Goal: Task Accomplishment & Management: Manage account settings

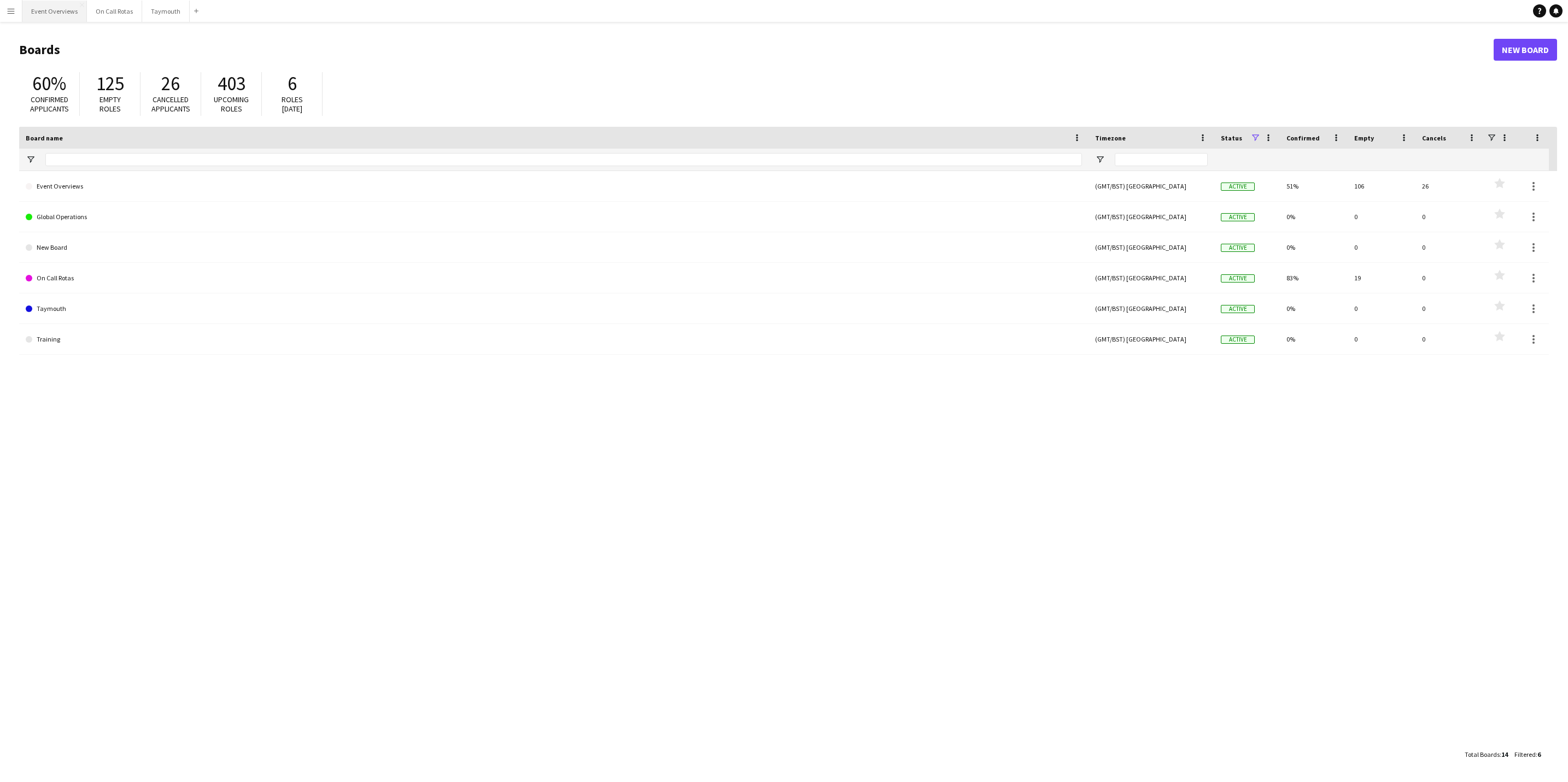
click at [41, 11] on button "Event Overviews Close" at bounding box center [54, 11] width 65 height 22
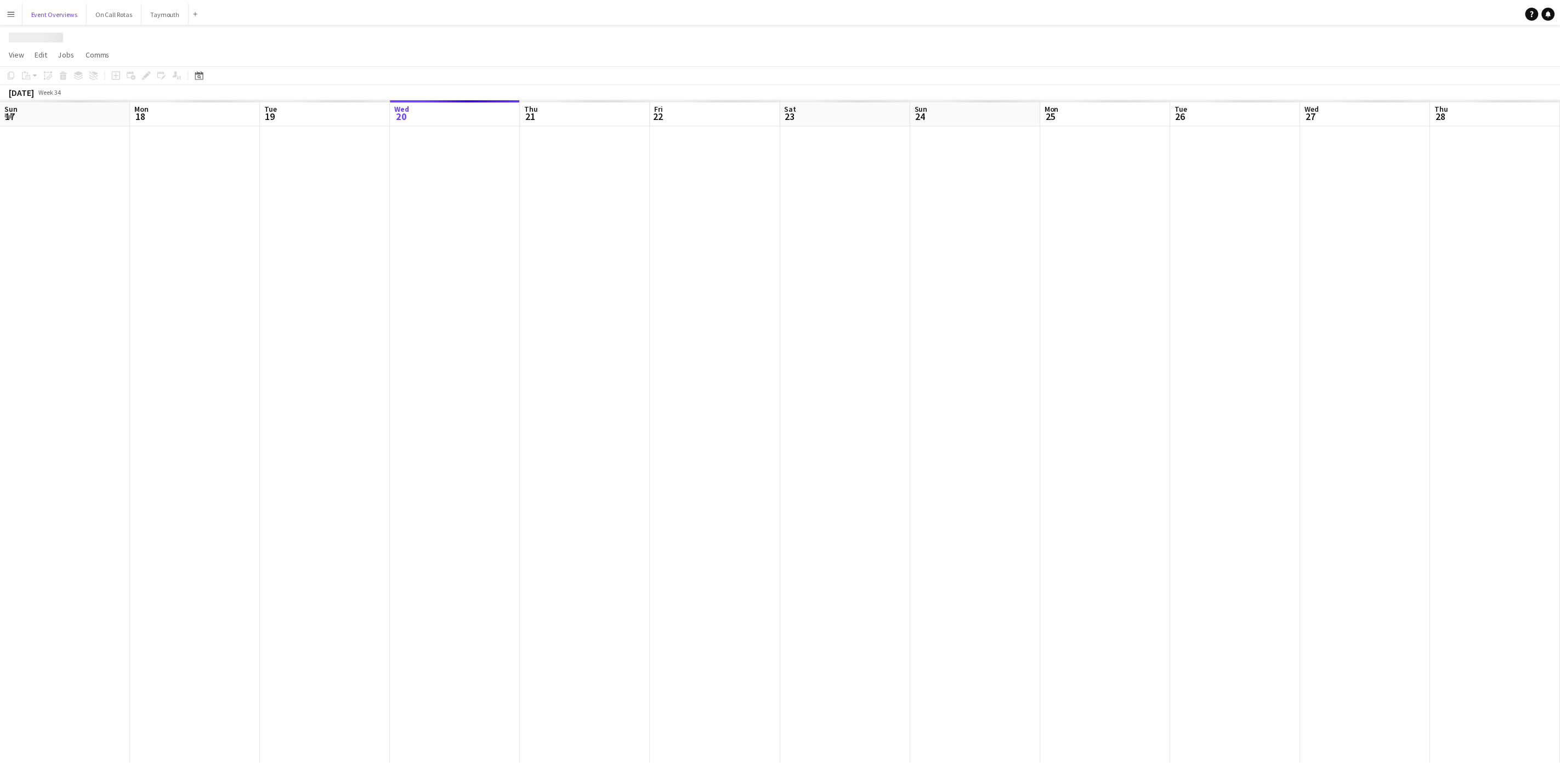
scroll to position [0, 262]
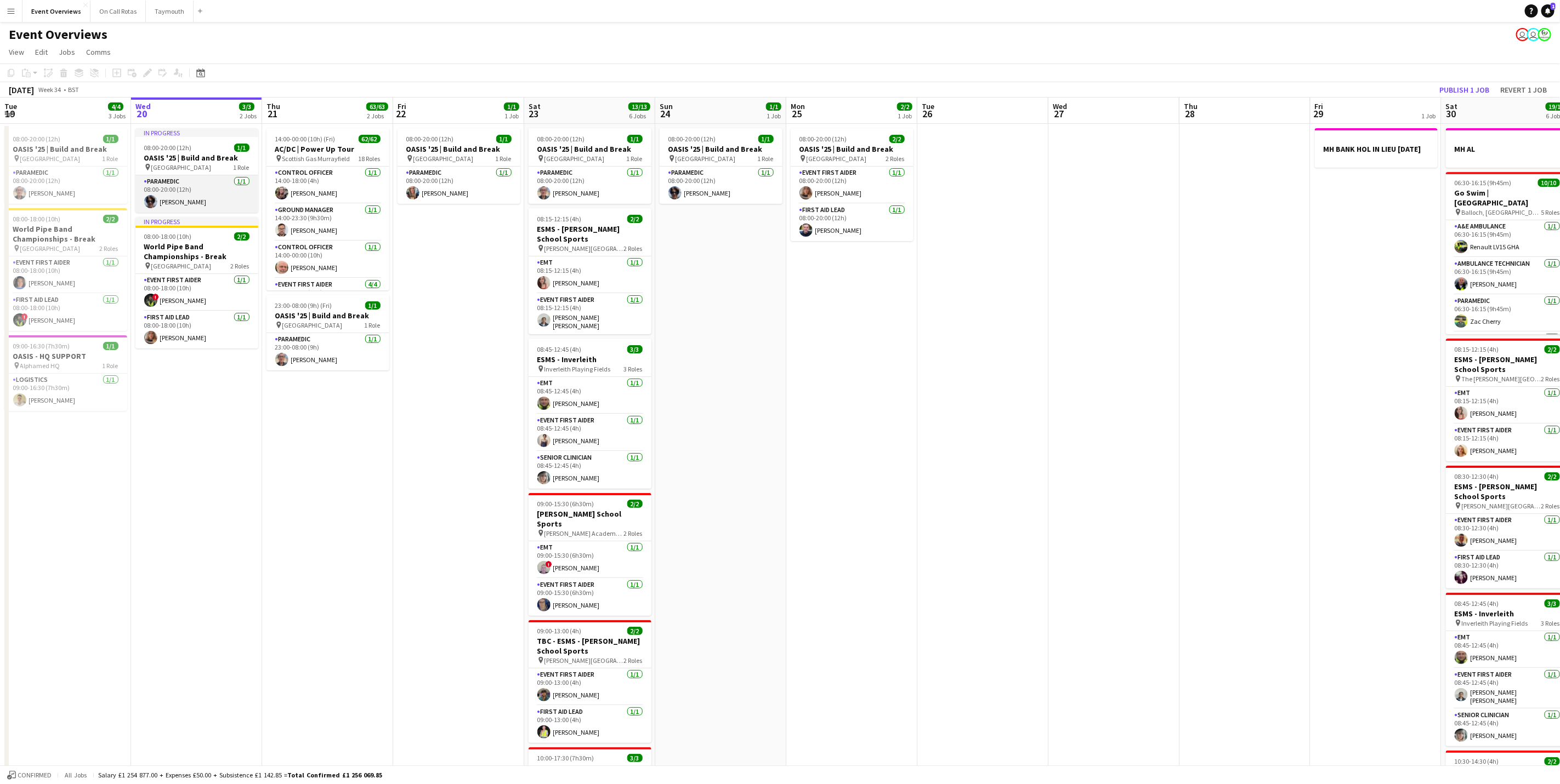
click at [169, 196] on app-card-role "Paramedic [DATE] 08:00-20:00 (12h) [PERSON_NAME]" at bounding box center [197, 193] width 123 height 37
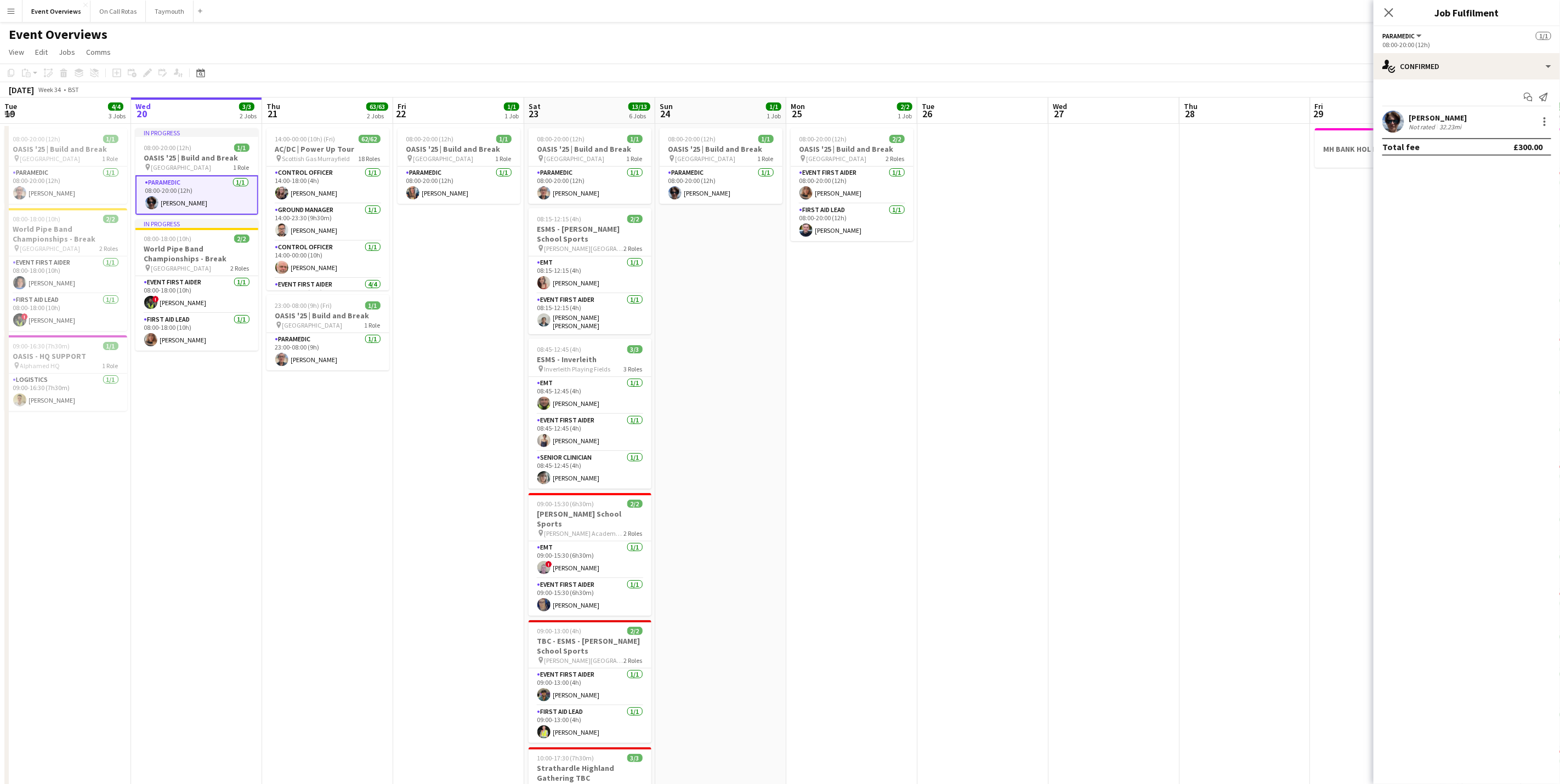
click at [1436, 120] on div "[PERSON_NAME]" at bounding box center [1436, 117] width 58 height 9
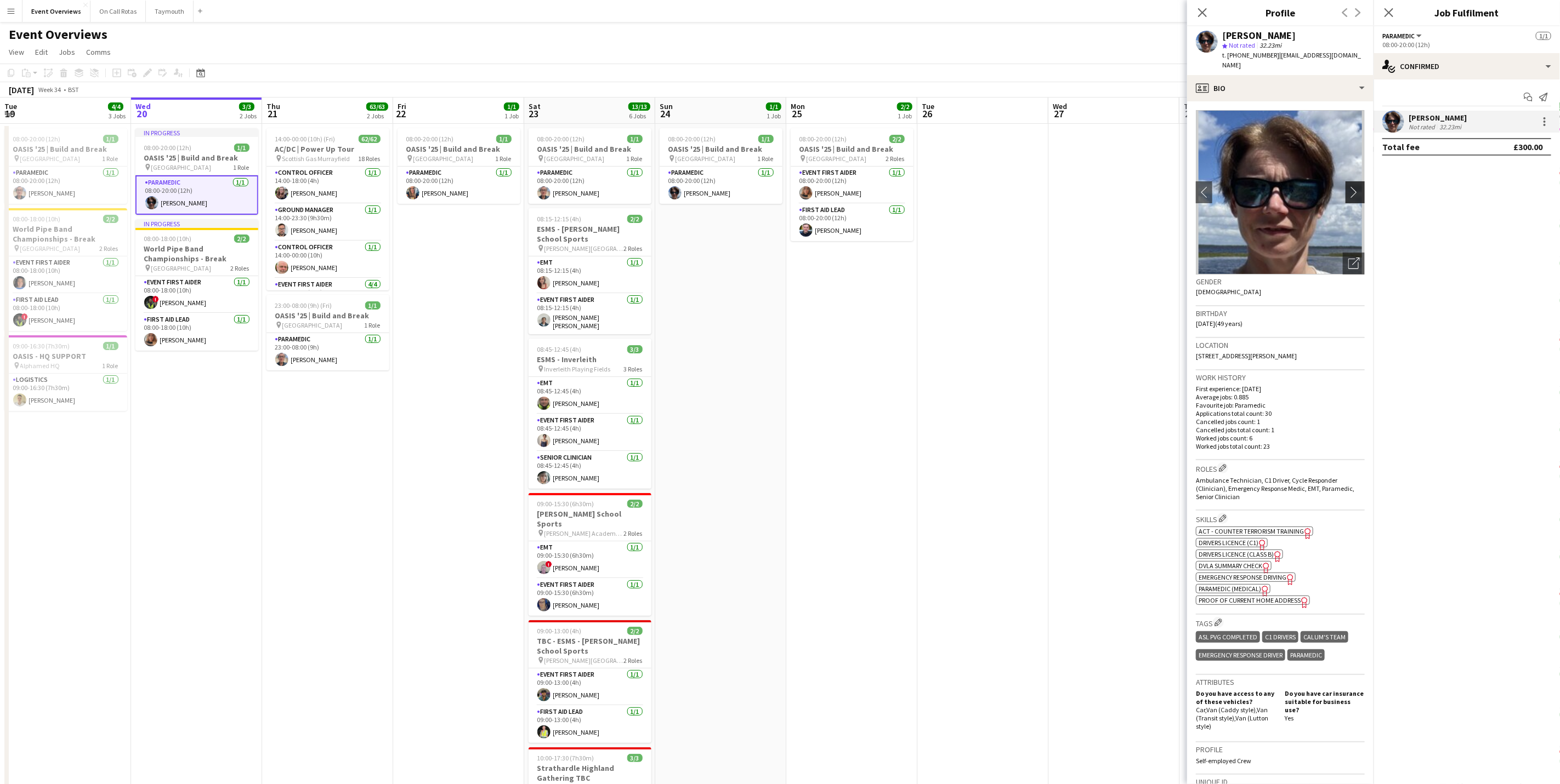
click at [1348, 187] on app-icon "chevron-right" at bounding box center [1357, 192] width 17 height 11
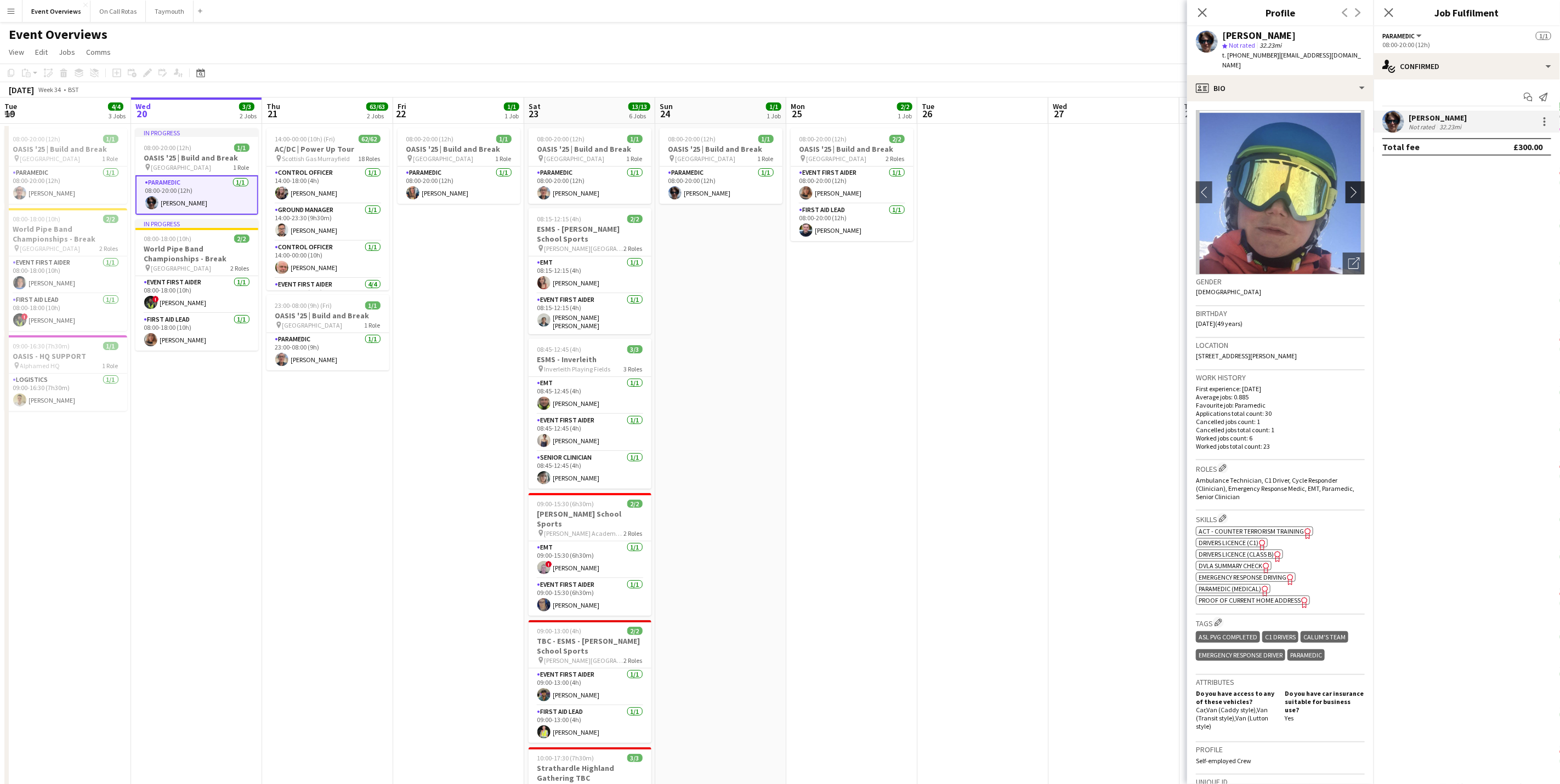
click at [1348, 187] on app-icon "chevron-right" at bounding box center [1357, 192] width 17 height 11
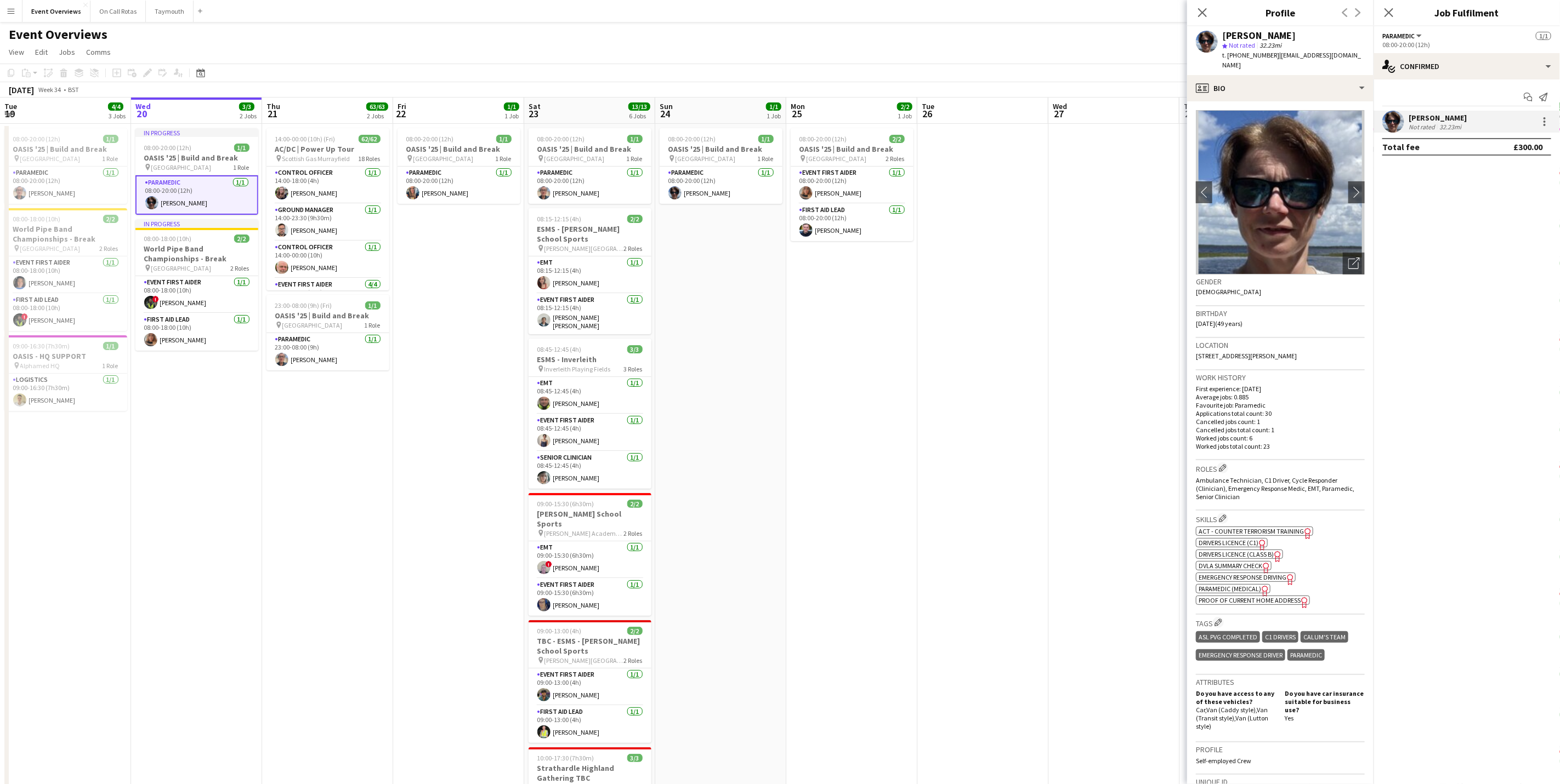
click at [1384, 3] on div "Close pop-in" at bounding box center [1389, 12] width 31 height 25
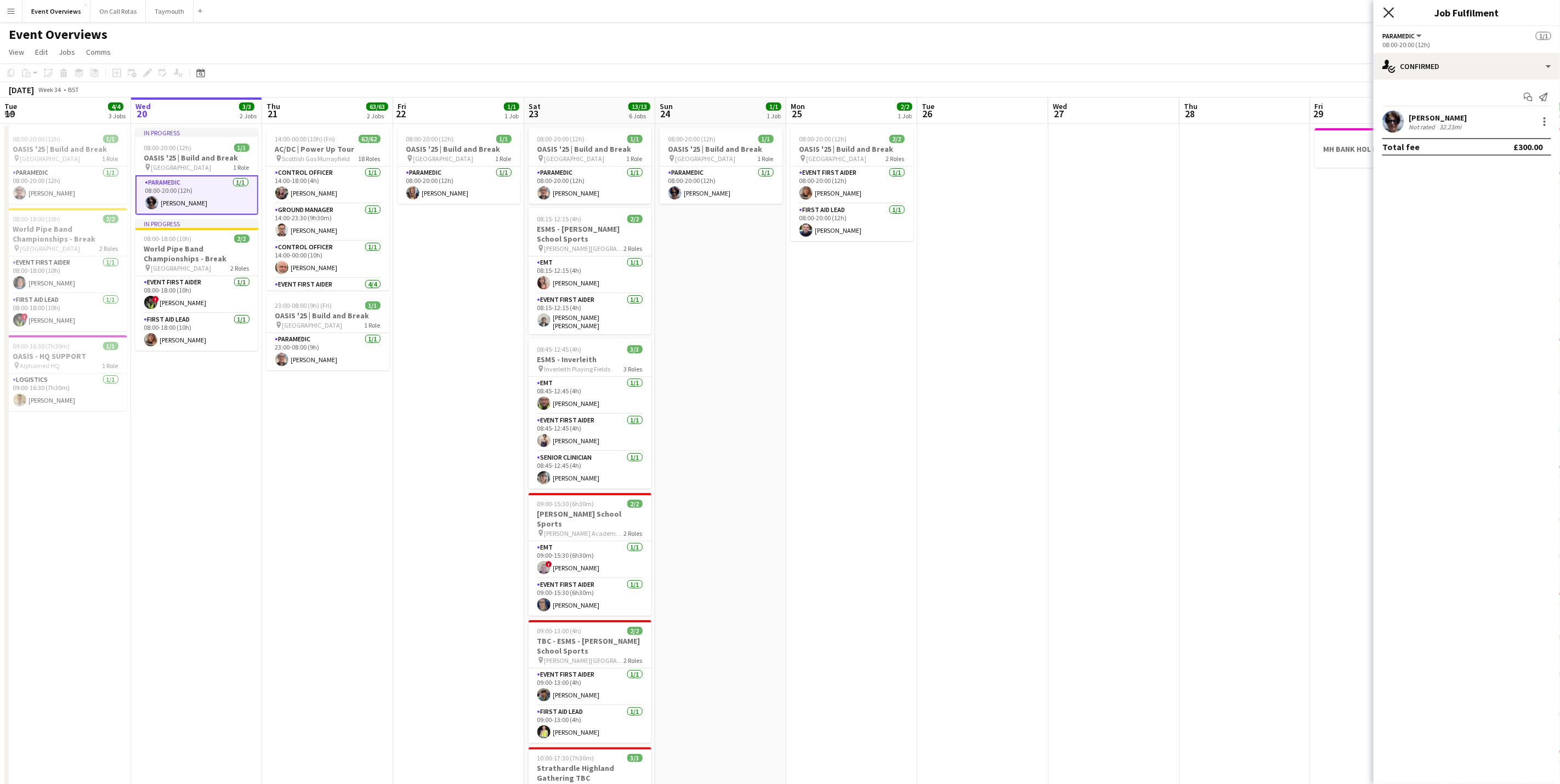
click at [1389, 16] on icon "Close pop-in" at bounding box center [1388, 12] width 10 height 10
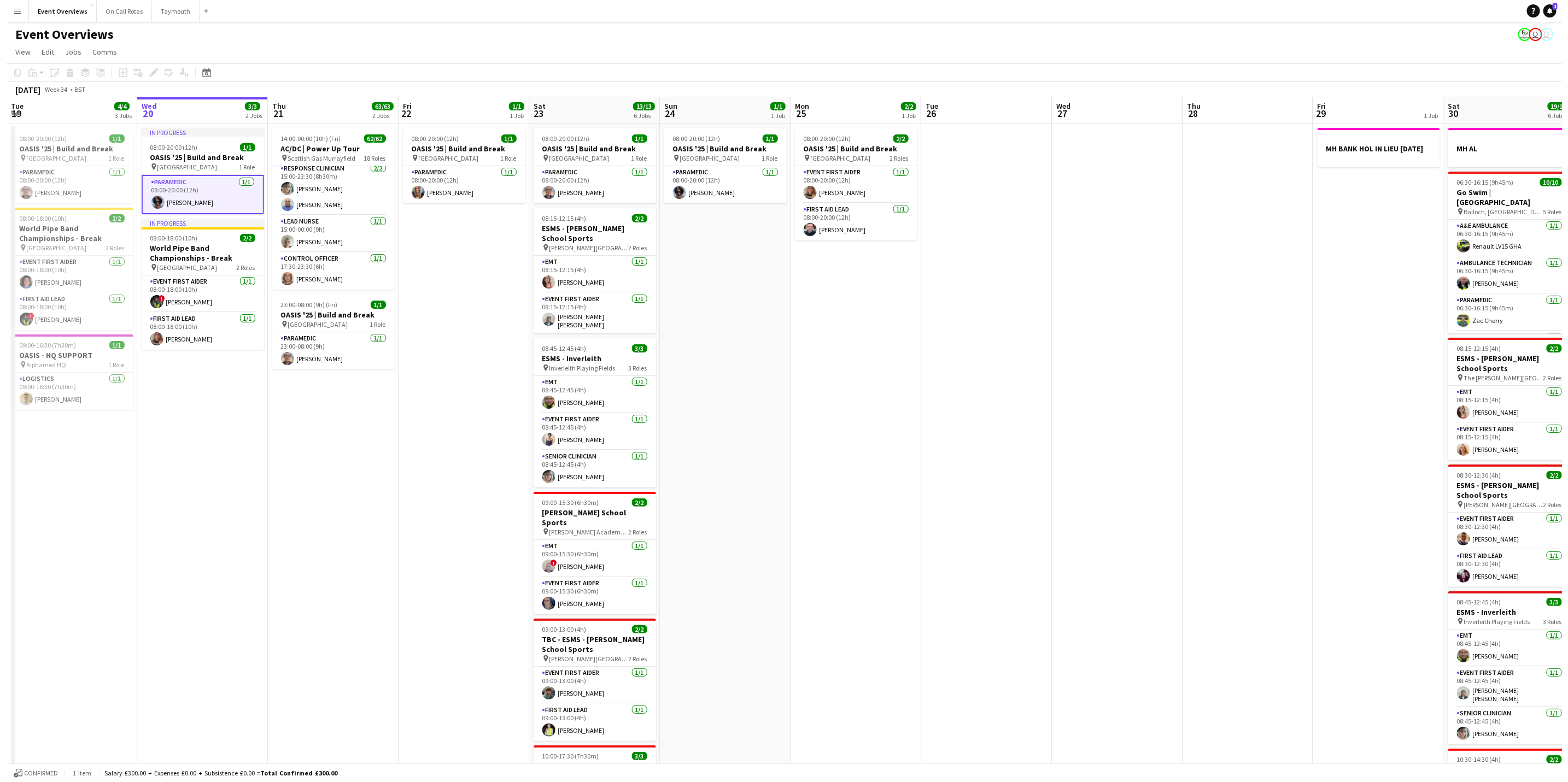
scroll to position [1253, 0]
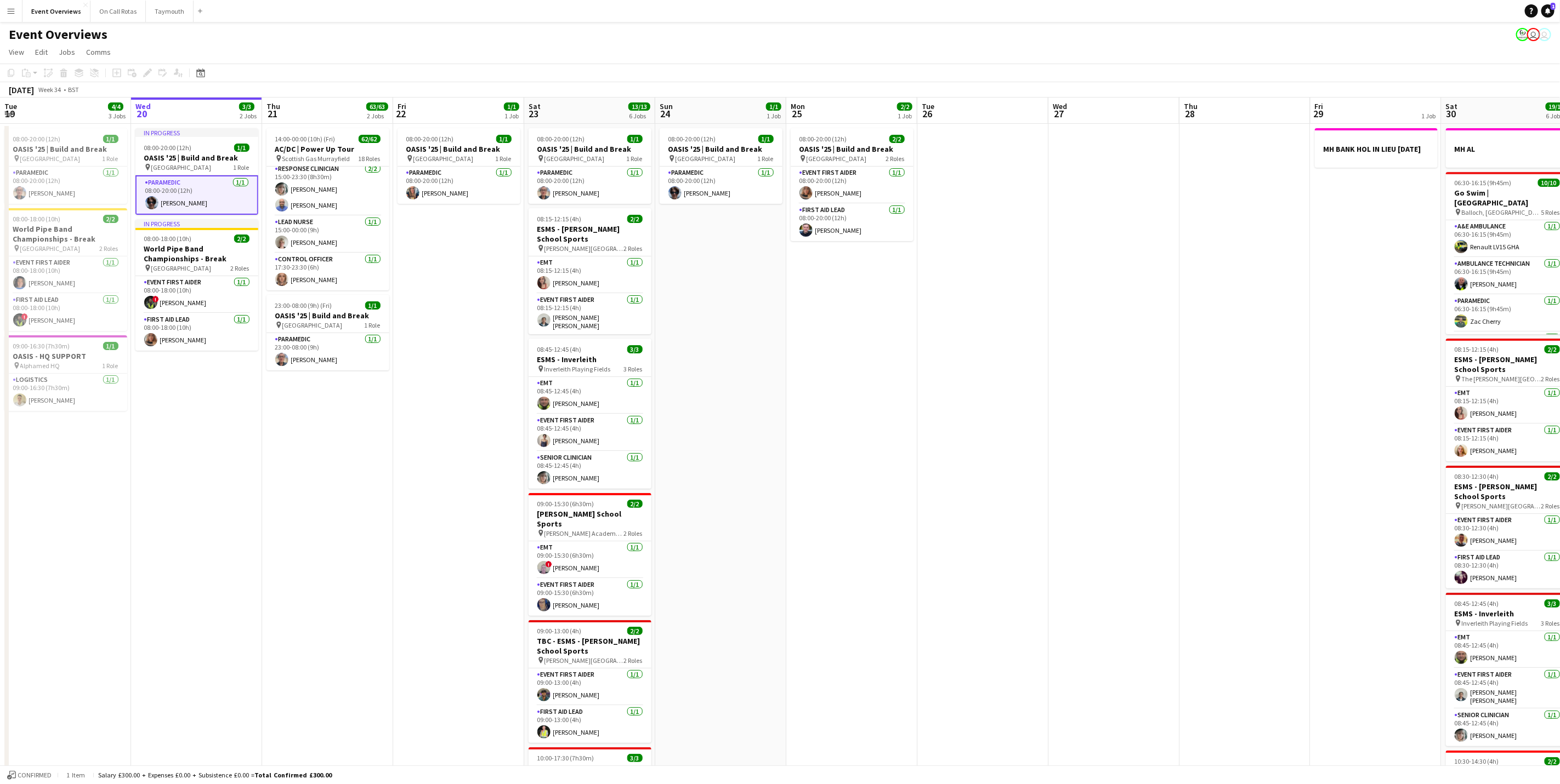
click at [9, 17] on button "Menu" at bounding box center [10, 10] width 22 height 22
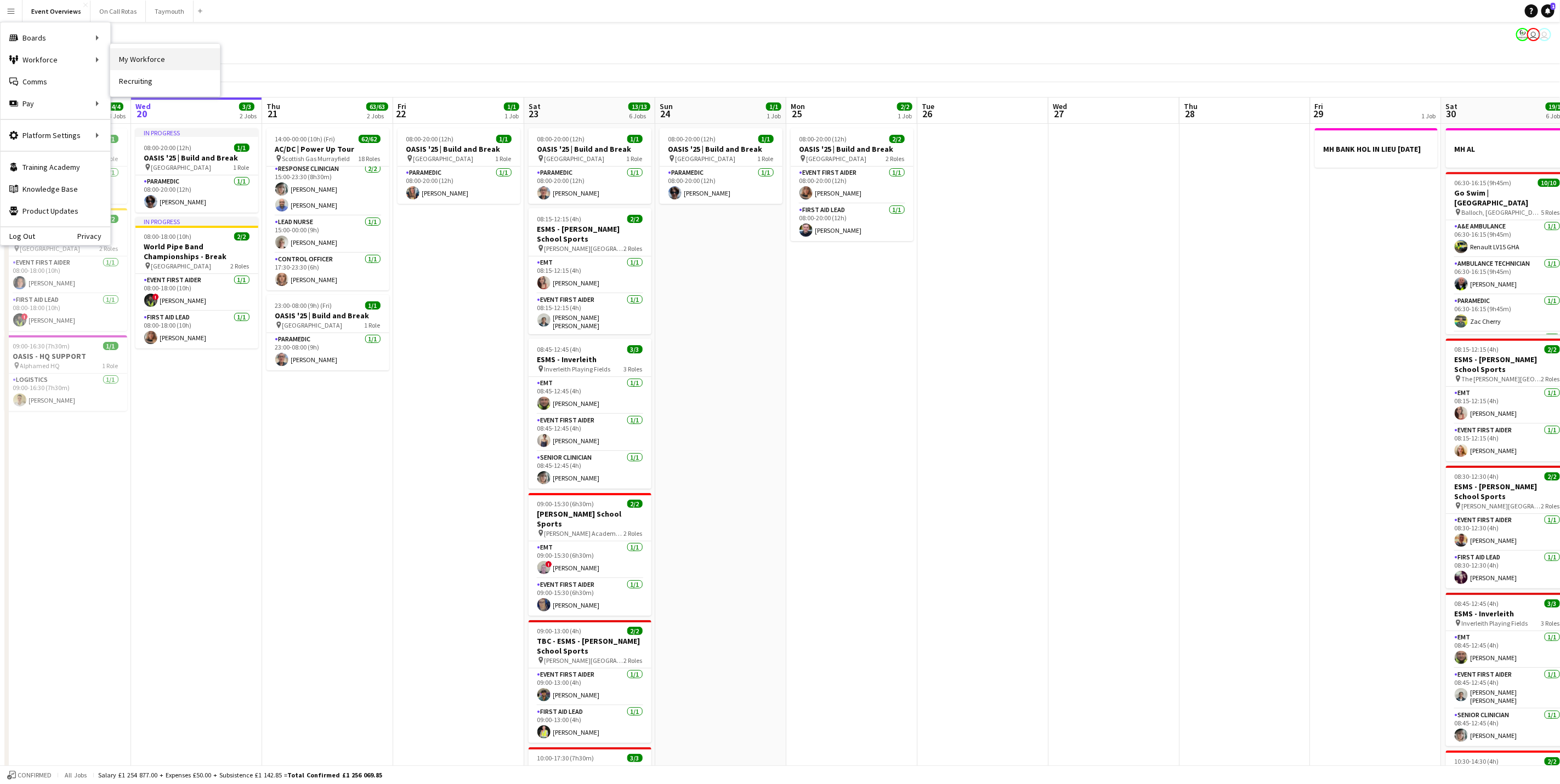
click at [152, 60] on link "My Workforce" at bounding box center [165, 59] width 110 height 22
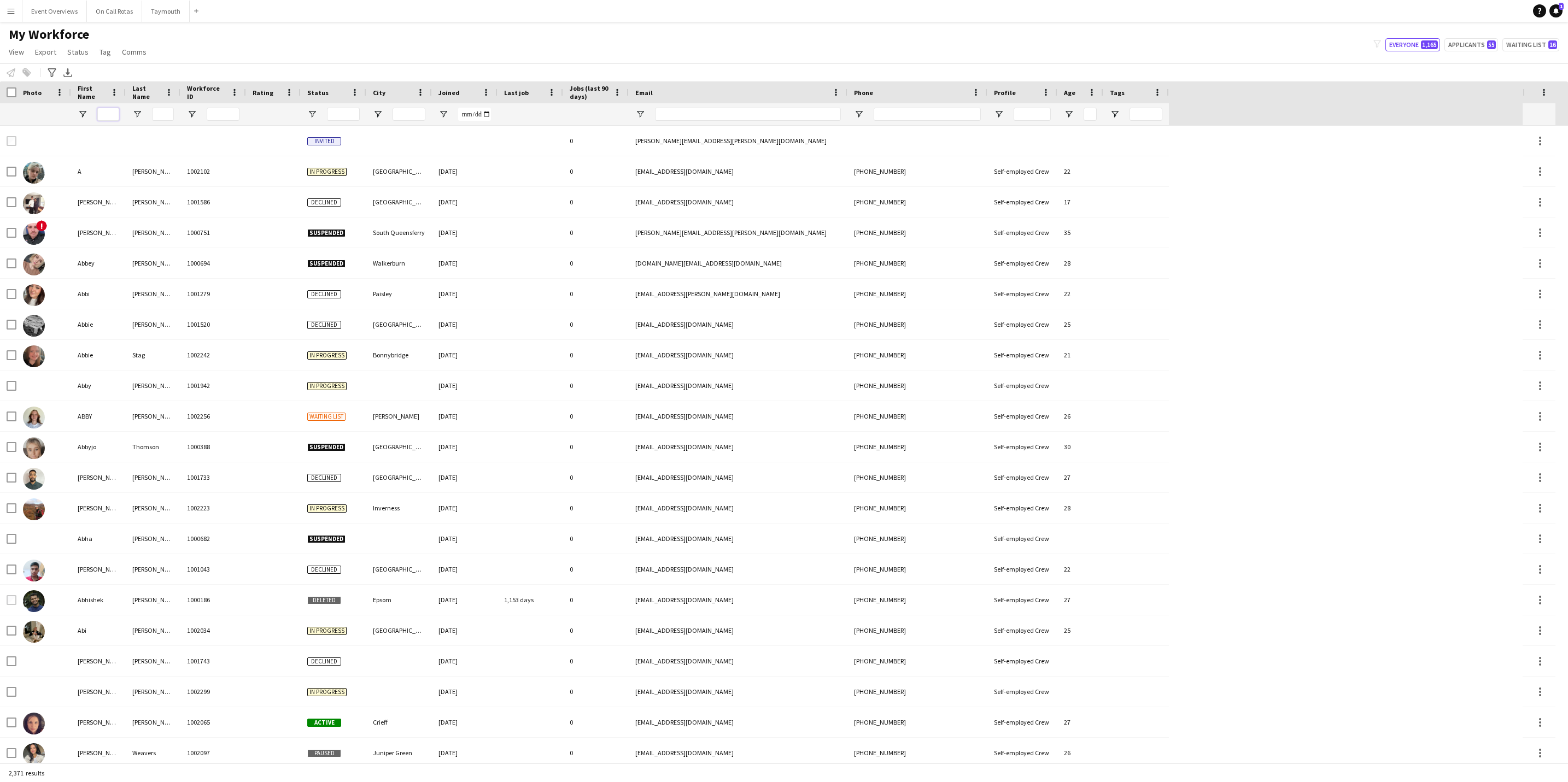
click at [110, 114] on input "First Name Filter Input" at bounding box center [108, 114] width 22 height 13
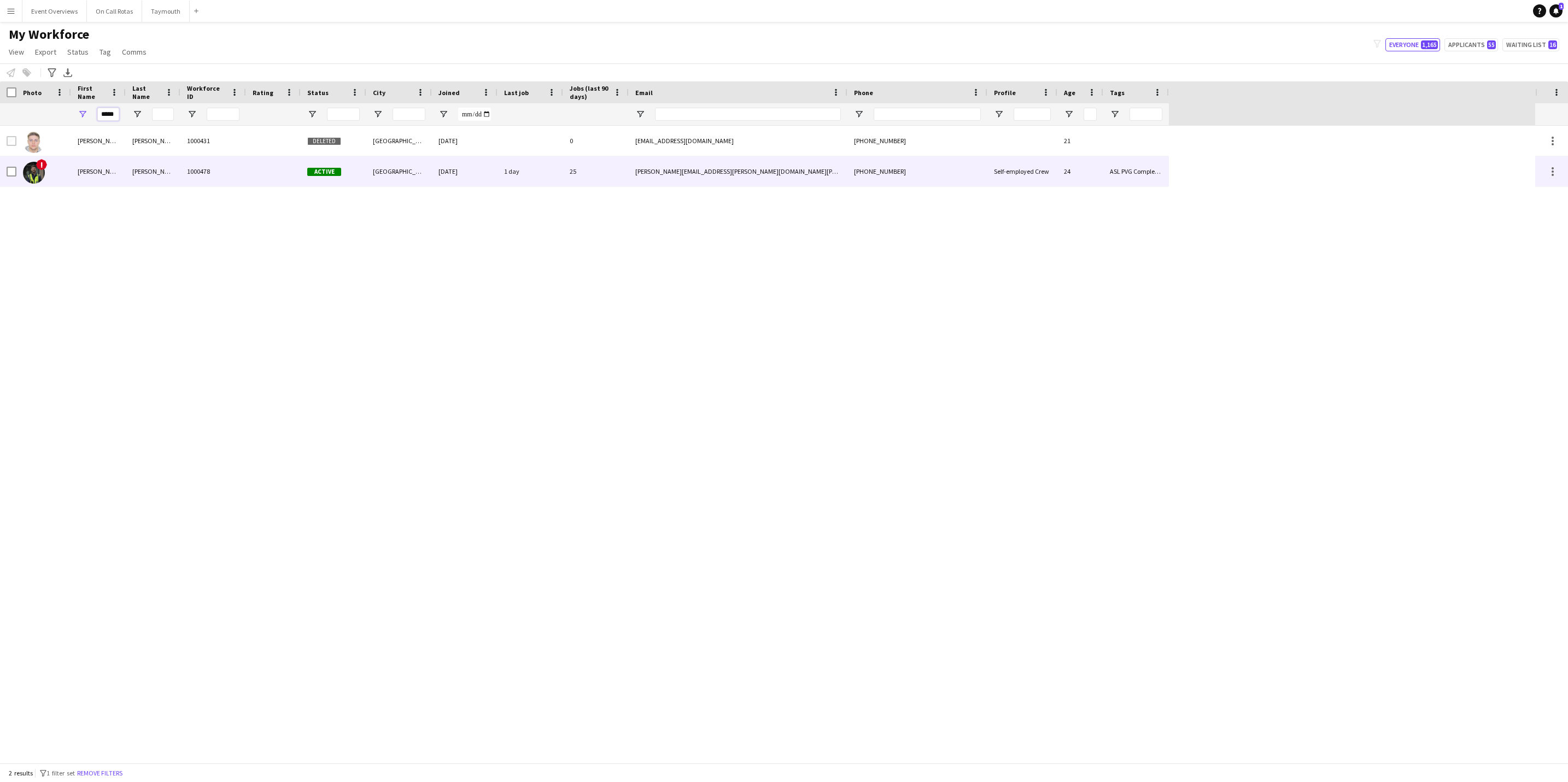
type input "*****"
click at [109, 177] on div "[PERSON_NAME]" at bounding box center [98, 171] width 54 height 30
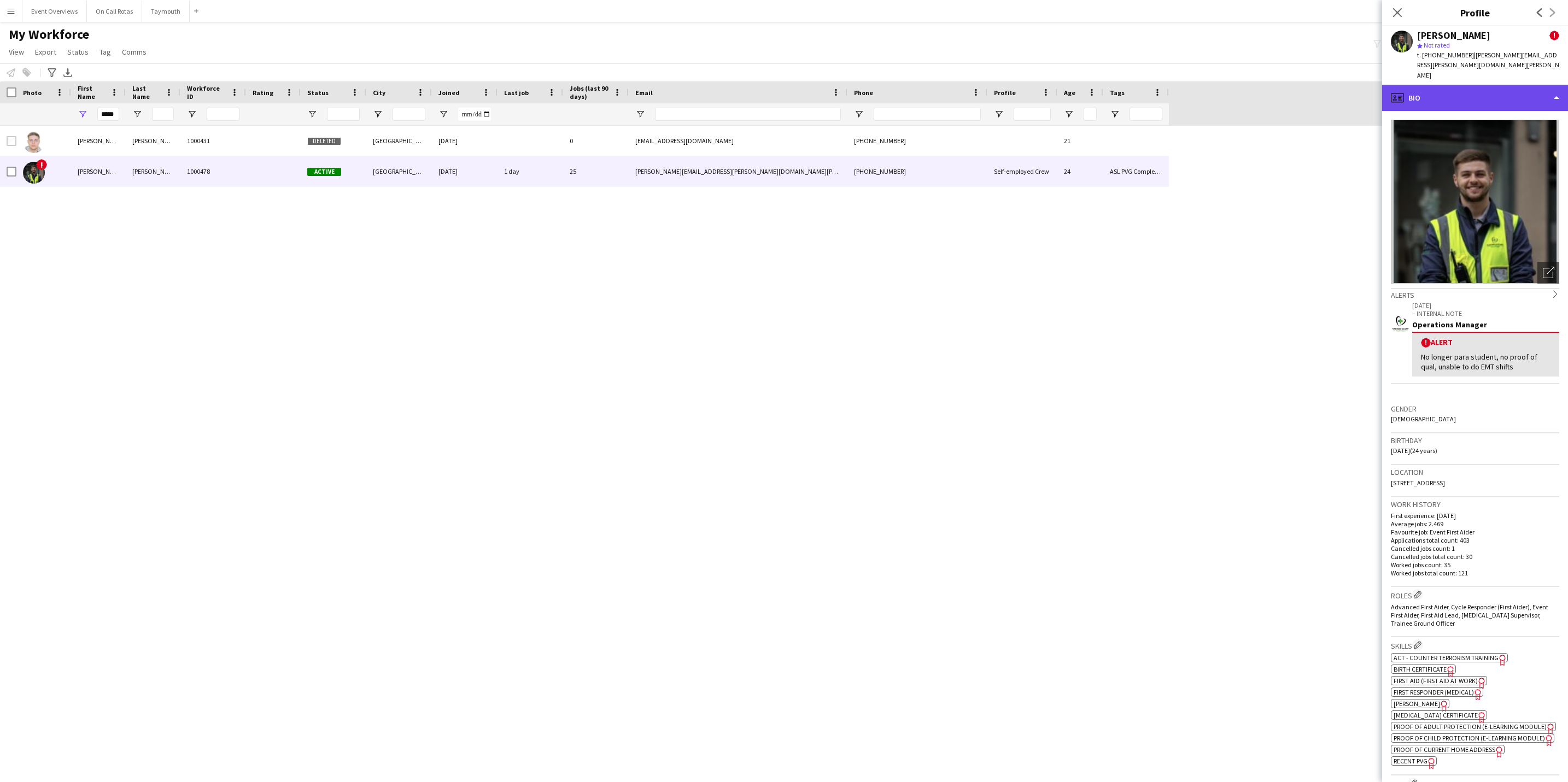
click at [1438, 84] on div "profile Bio" at bounding box center [1475, 97] width 186 height 26
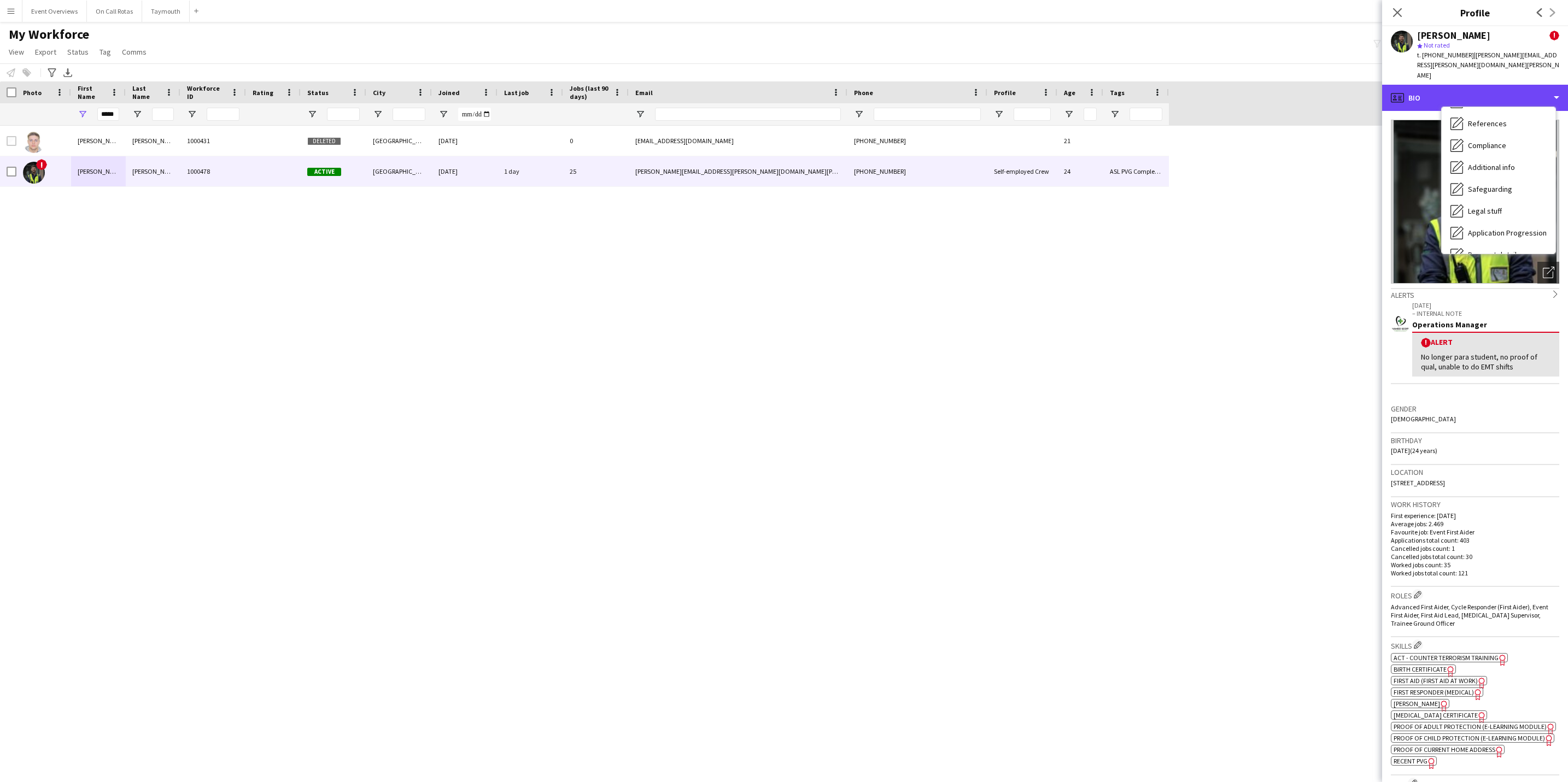
scroll to position [190, 0]
click at [1495, 227] on div "Calendar Calendar" at bounding box center [1499, 238] width 114 height 22
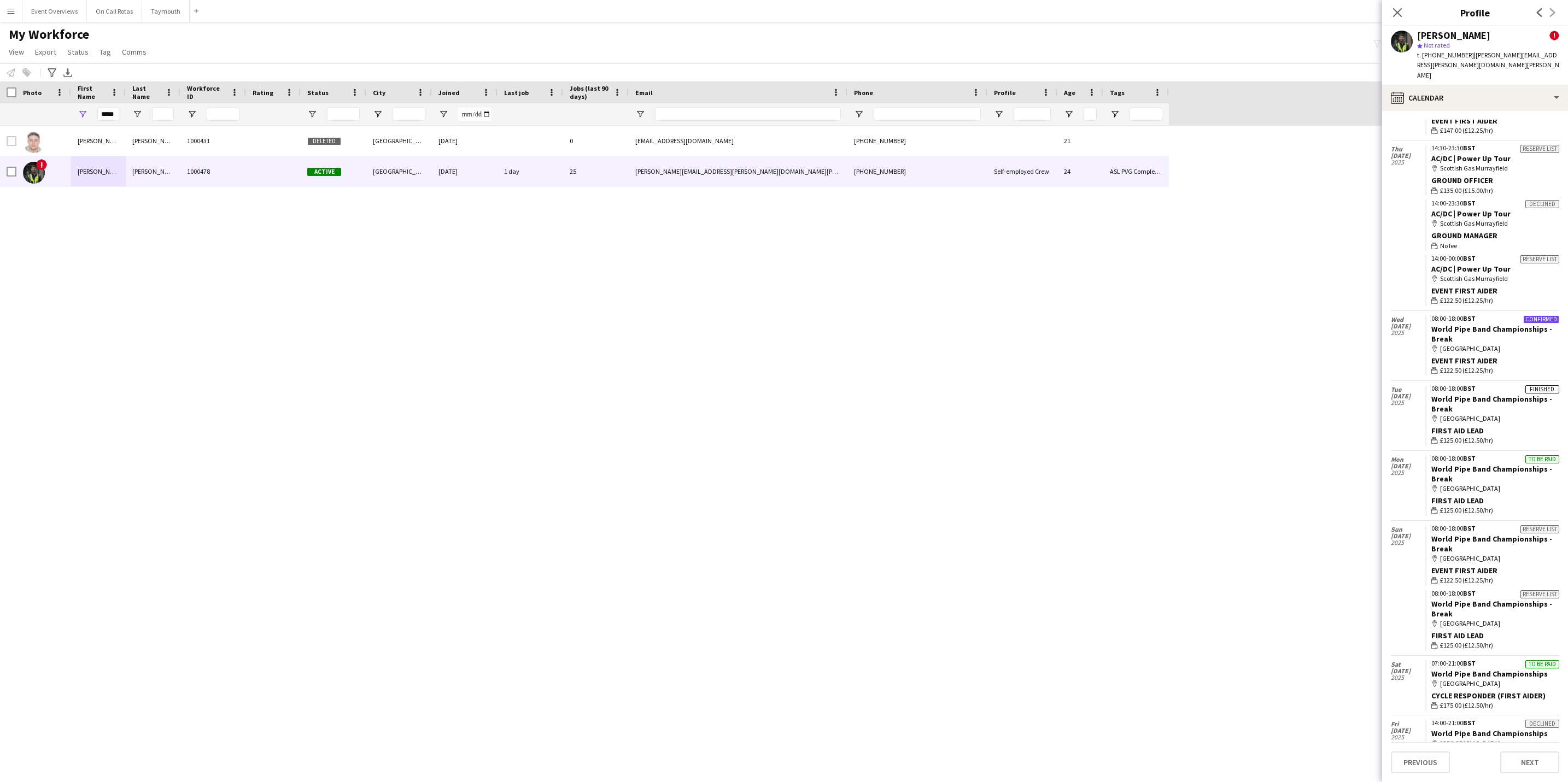
scroll to position [1120, 0]
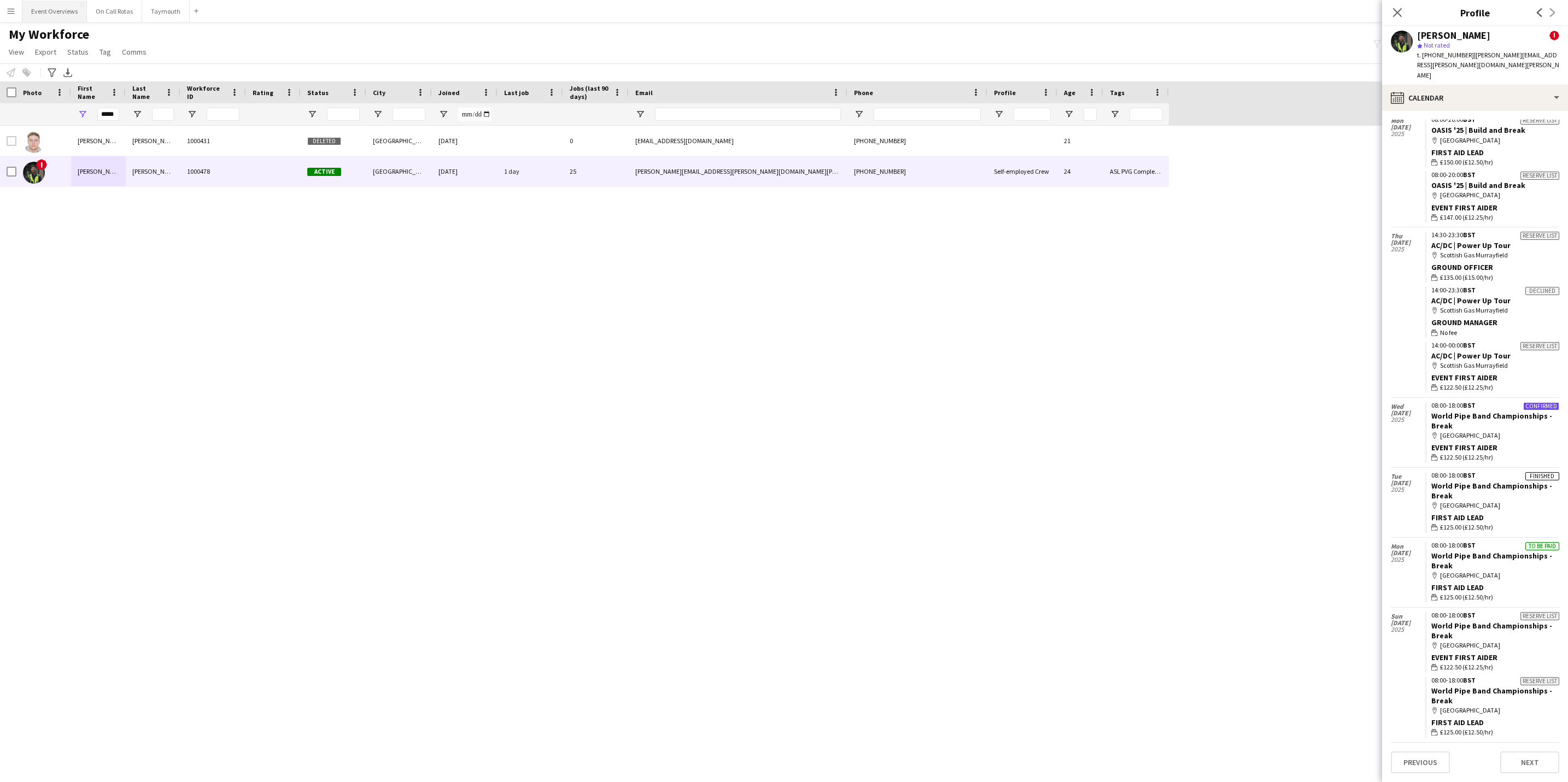
click at [54, 20] on button "Event Overviews Close" at bounding box center [54, 11] width 65 height 22
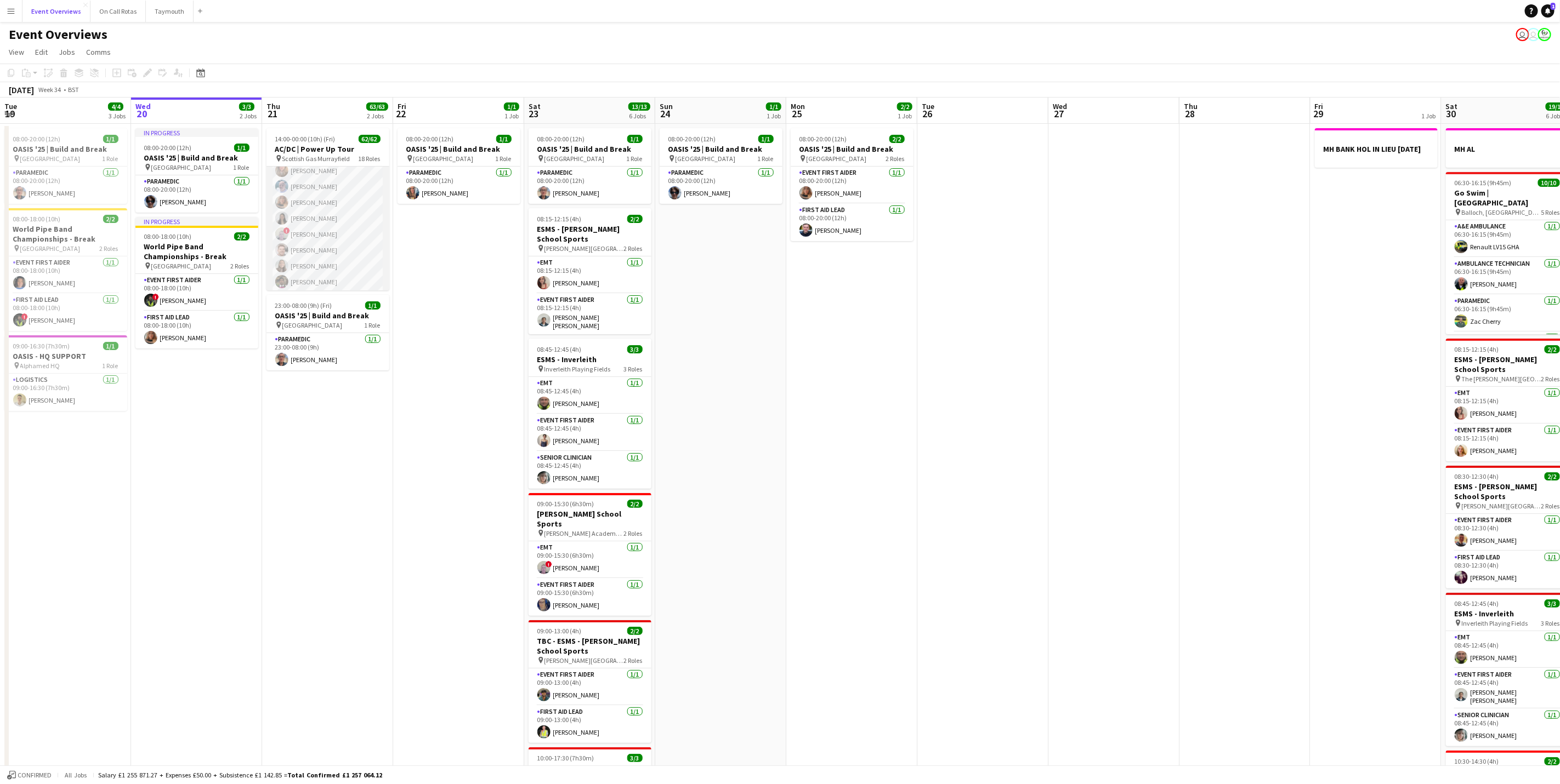
scroll to position [493, 0]
